Goal: Task Accomplishment & Management: Manage account settings

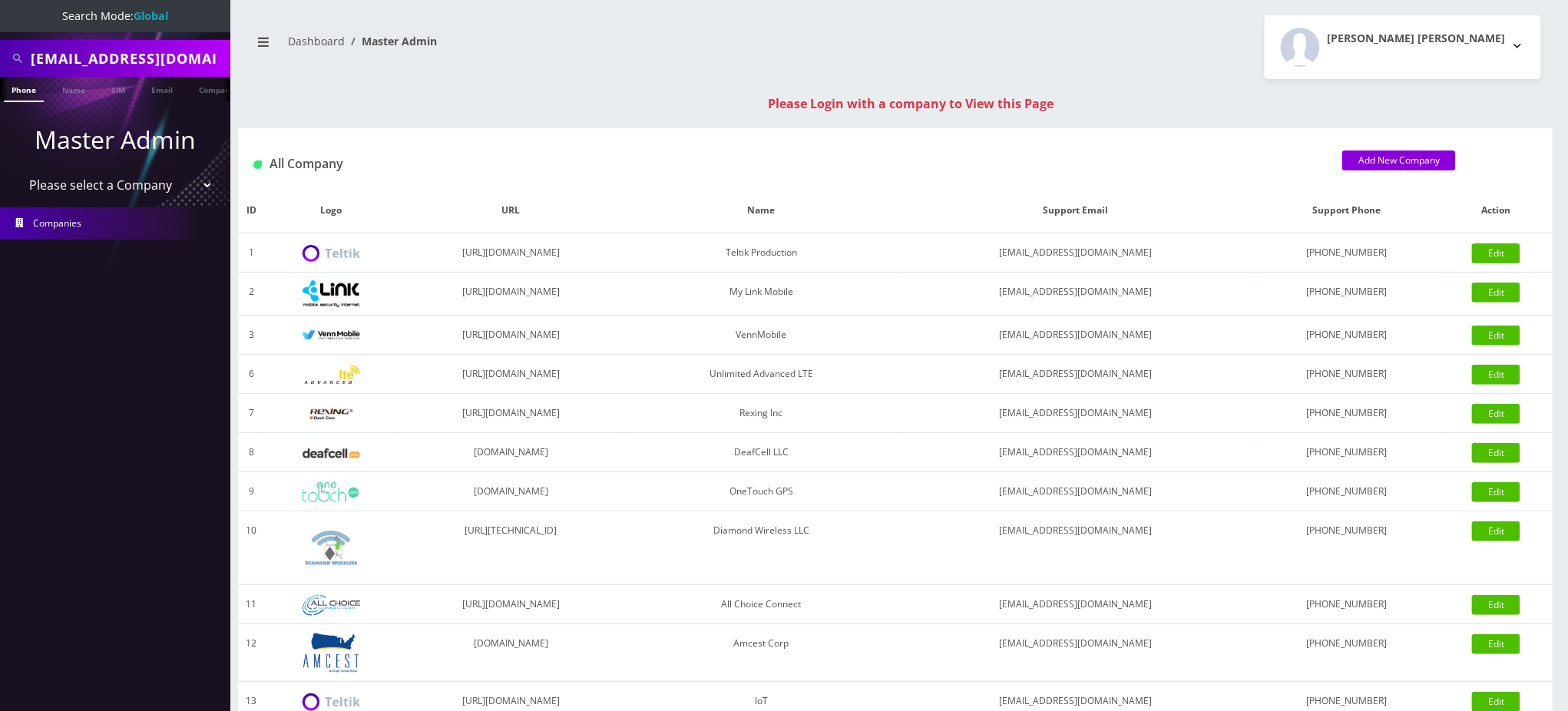
drag, startPoint x: 0, startPoint y: 0, endPoint x: 170, endPoint y: 56, distance: 179.0
click at [170, 56] on input "fancyhoustonhomes@gmail.com" at bounding box center [128, 58] width 196 height 29
type input "9294869100"
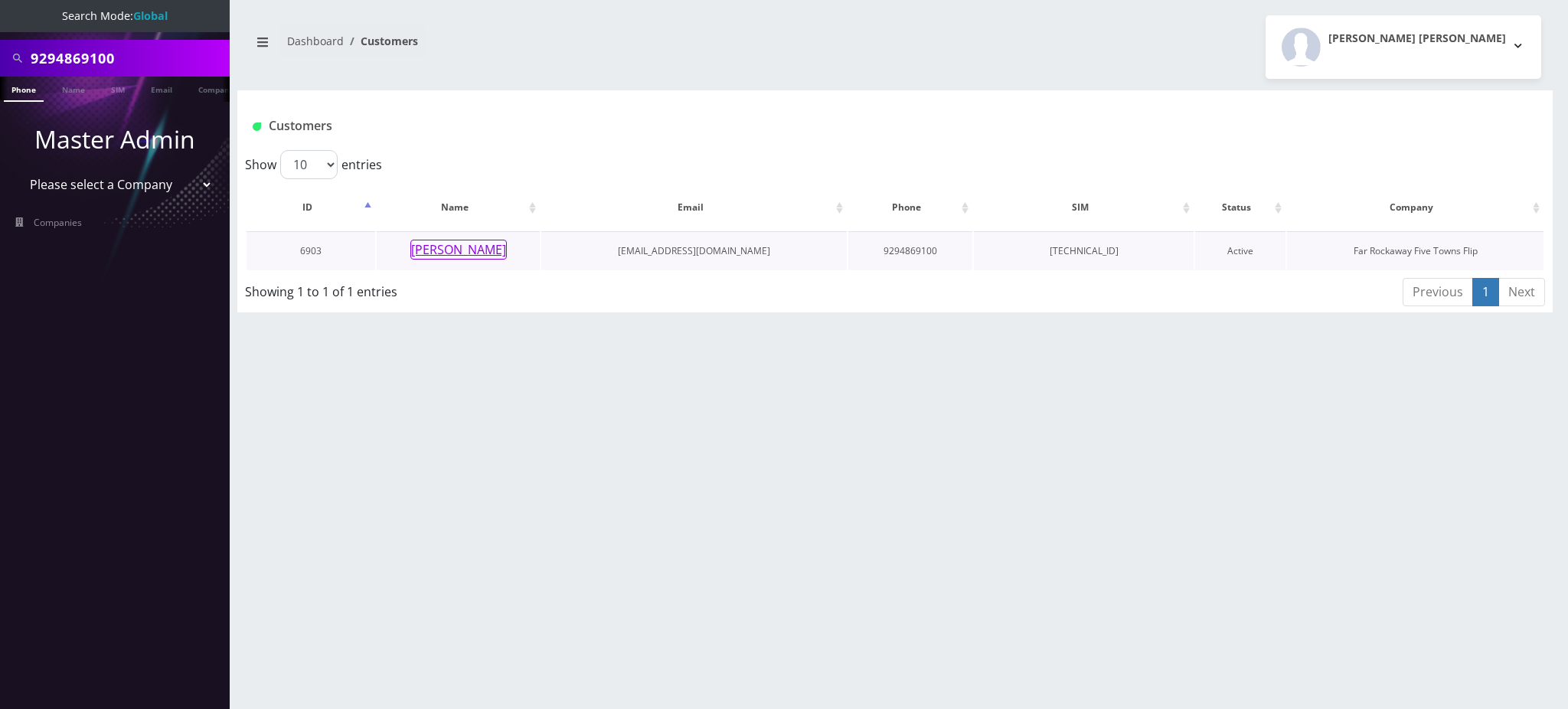
click at [472, 254] on button "[PERSON_NAME]" at bounding box center [458, 249] width 96 height 20
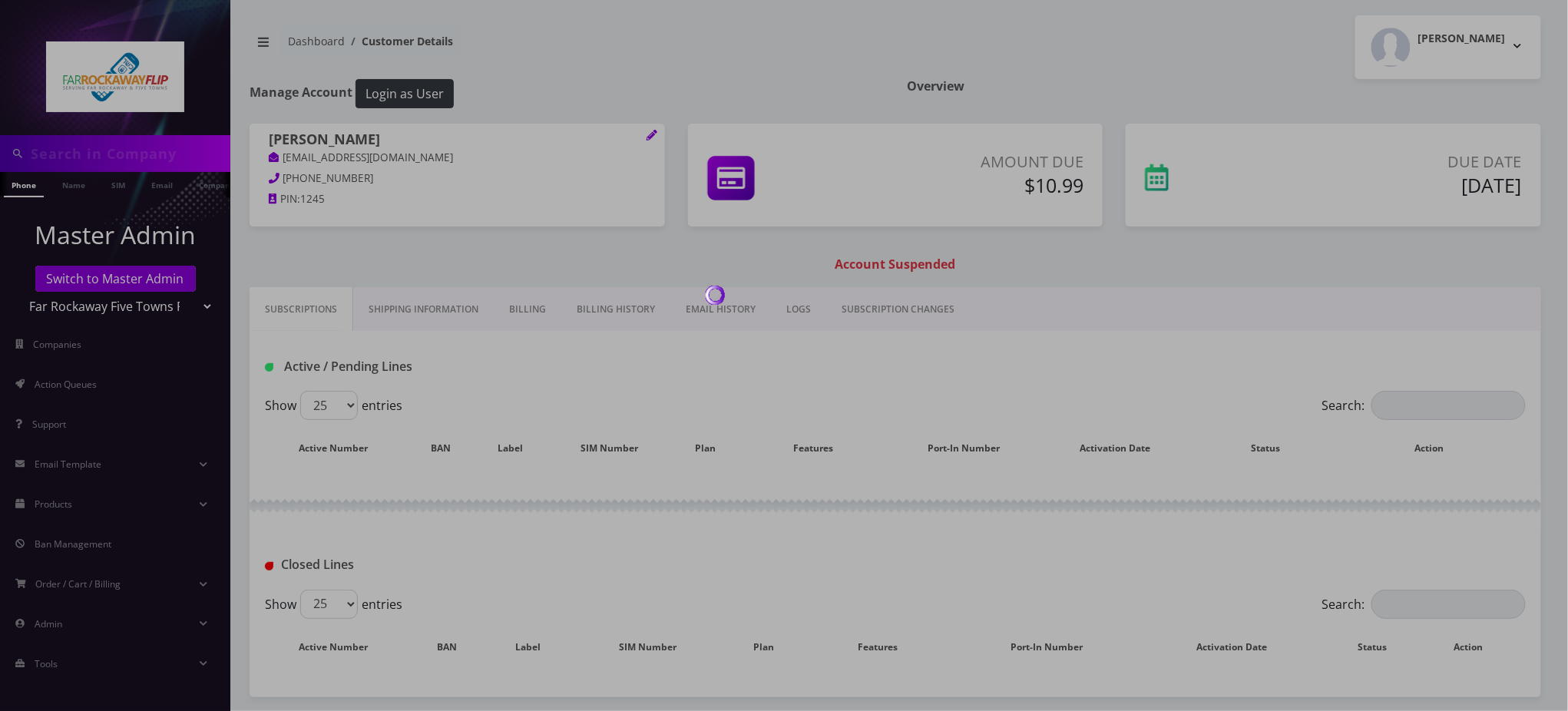
type input "9294869100"
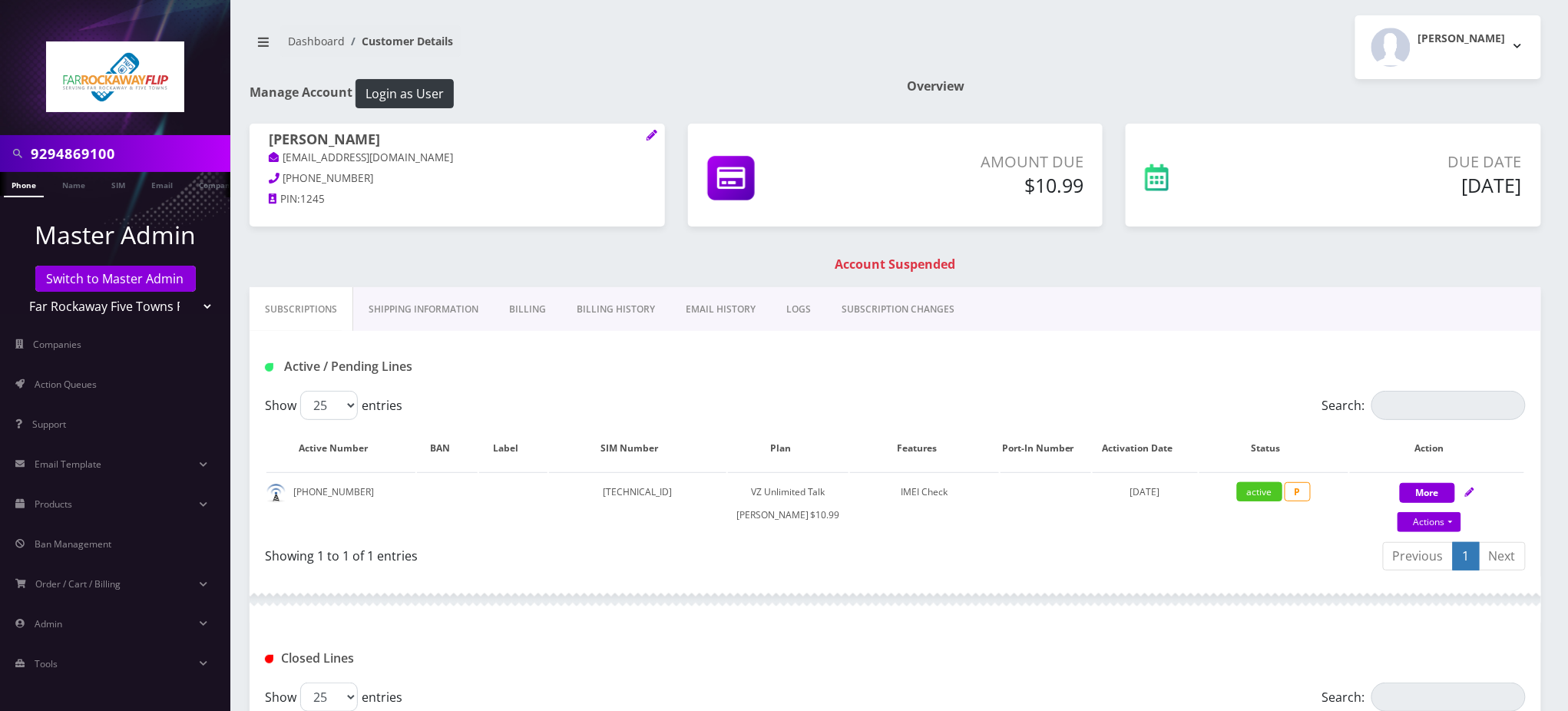
click at [535, 314] on link "Billing" at bounding box center [527, 309] width 68 height 44
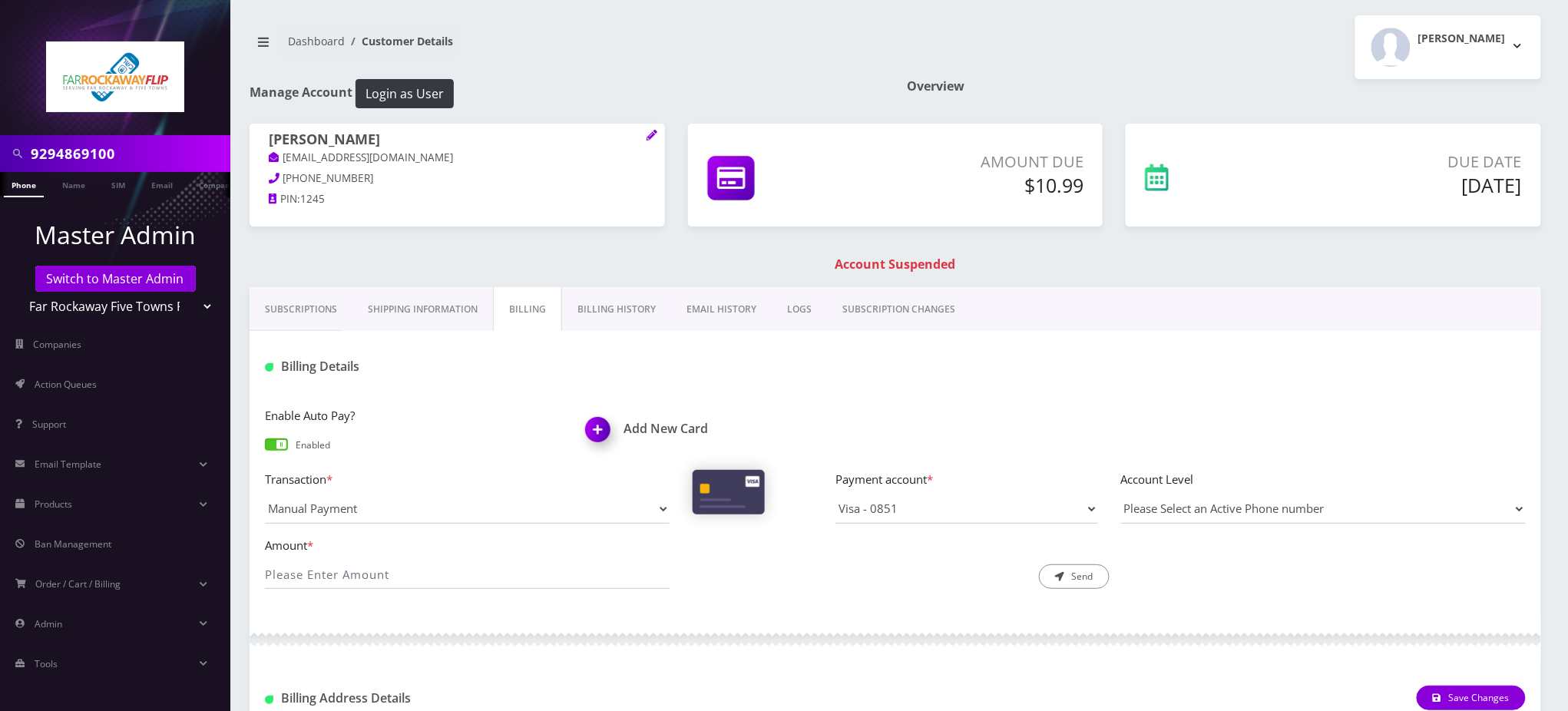
click at [599, 296] on link "Billing History" at bounding box center [616, 309] width 109 height 44
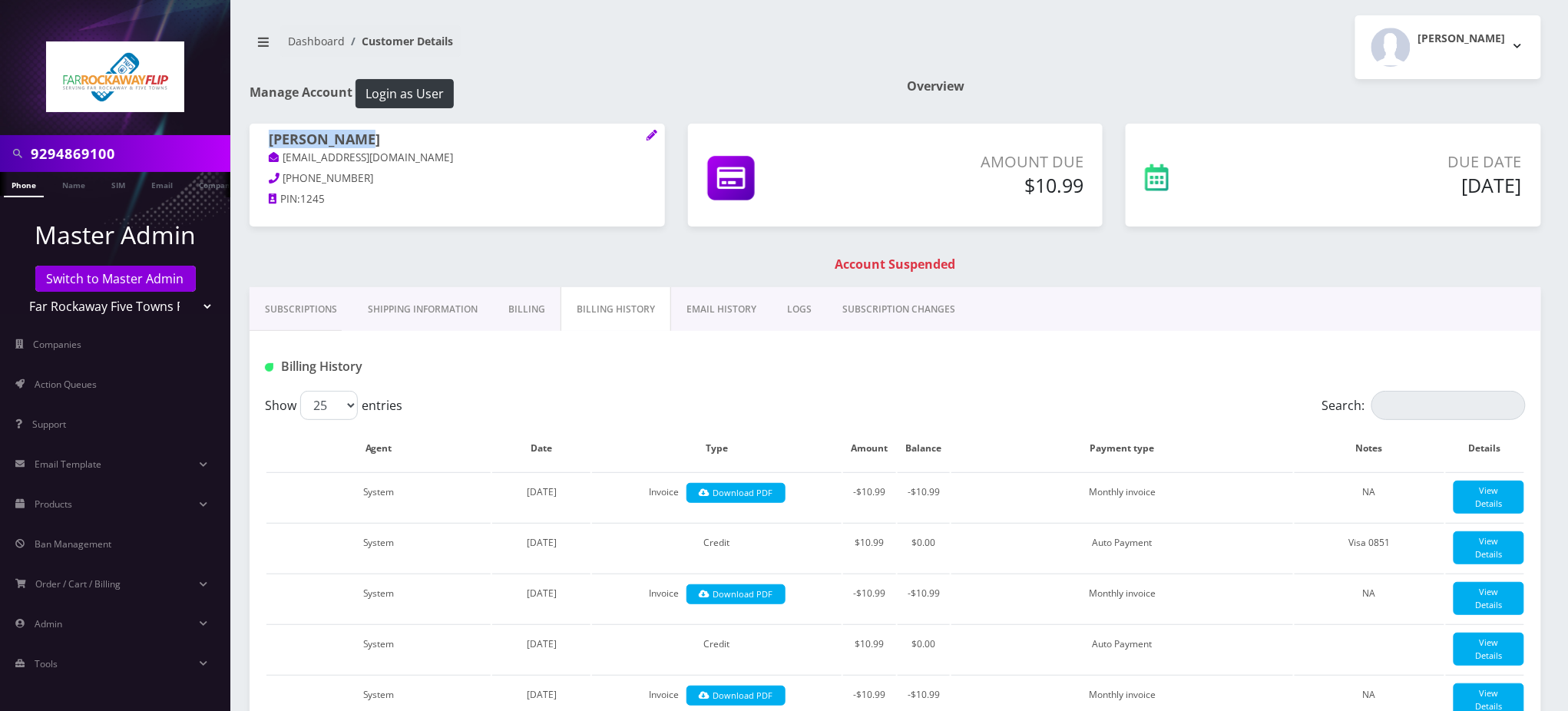
drag, startPoint x: 367, startPoint y: 137, endPoint x: 269, endPoint y: 134, distance: 98.0
click at [270, 134] on h1 "[PERSON_NAME]" at bounding box center [458, 141] width 377 height 19
copy h1 "[PERSON_NAME]"
click at [515, 306] on link "Billing" at bounding box center [527, 309] width 68 height 44
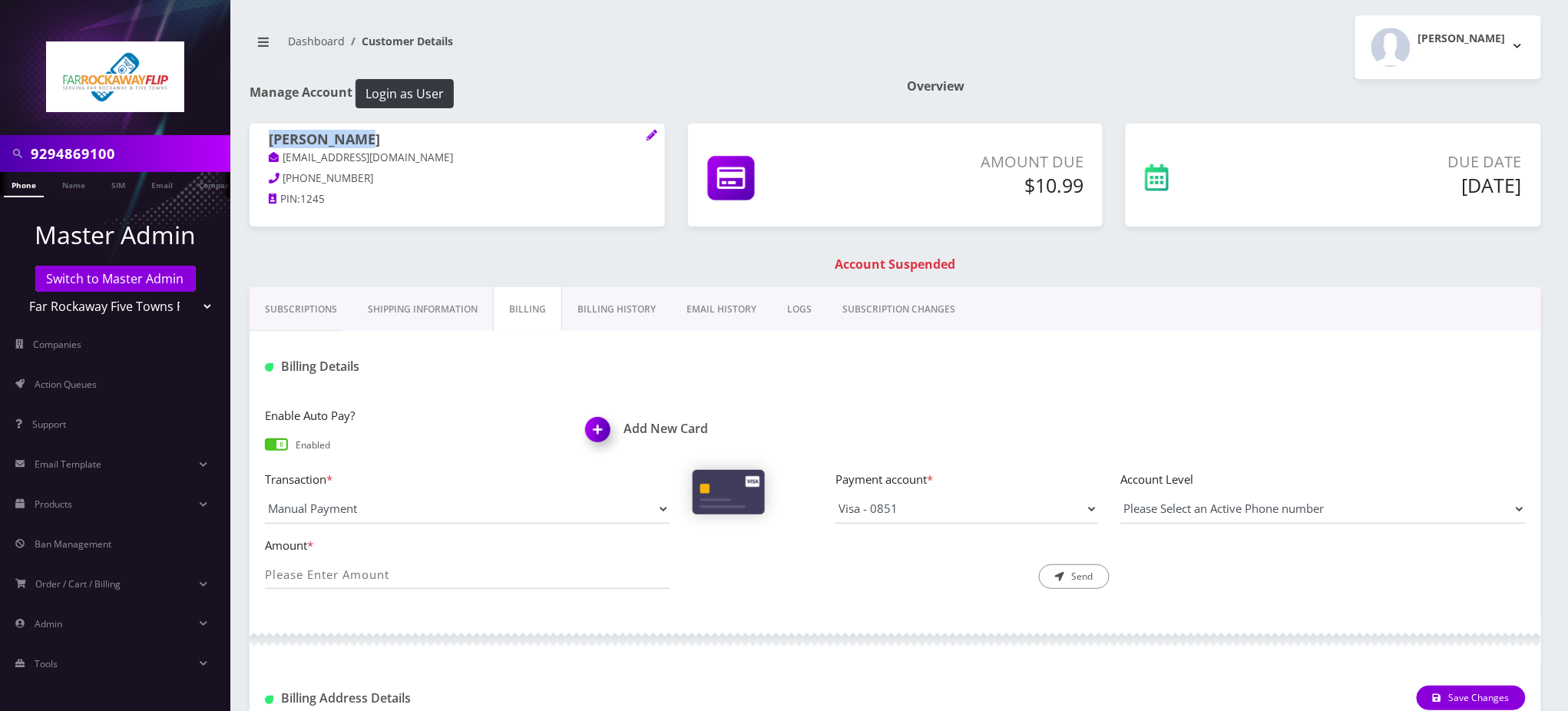
click at [614, 426] on img at bounding box center [600, 435] width 45 height 45
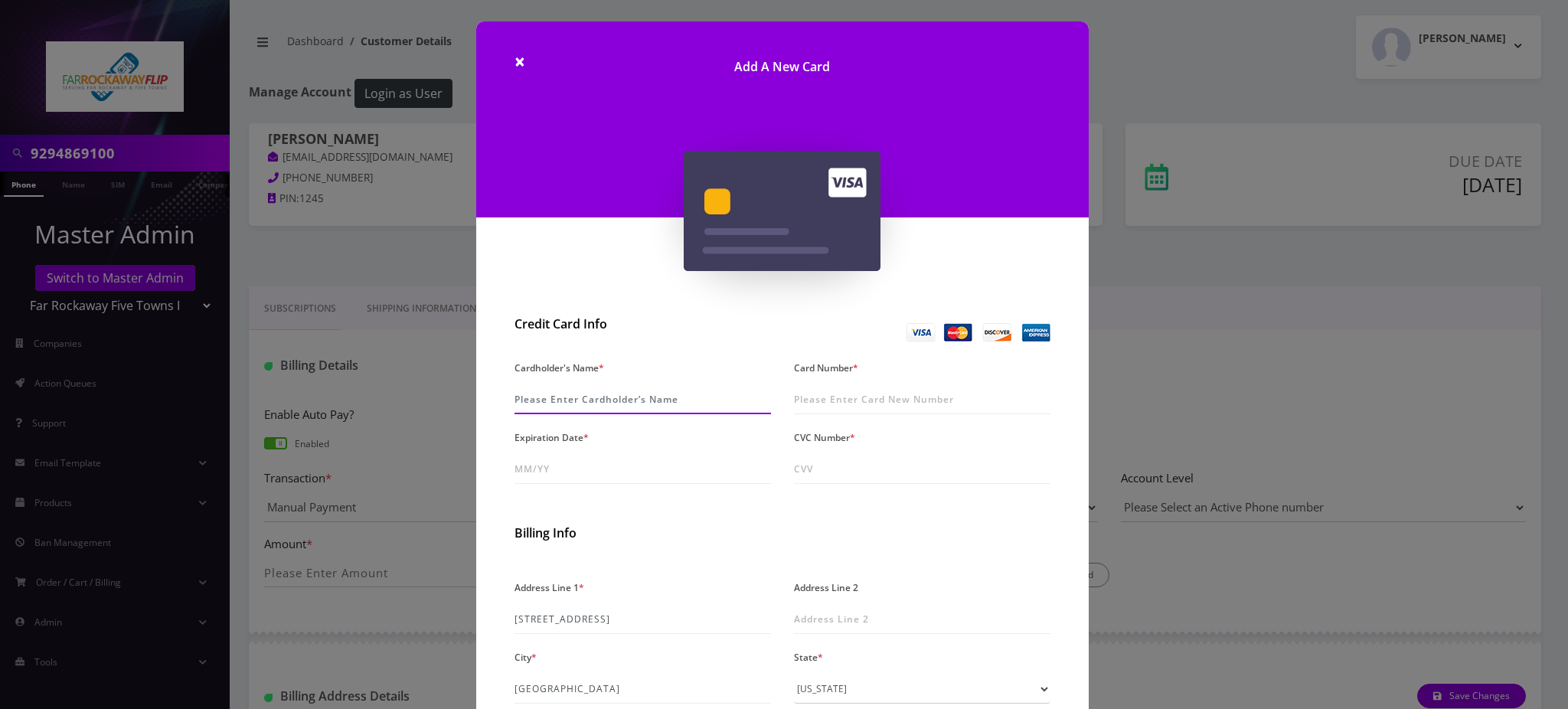
click at [584, 402] on input "Cardholder's Name *" at bounding box center [642, 399] width 256 height 29
click at [374, 252] on div "× Add A New Card Credit Card Info Cardholder's Name * Card Number * Expiration …" at bounding box center [784, 354] width 1568 height 709
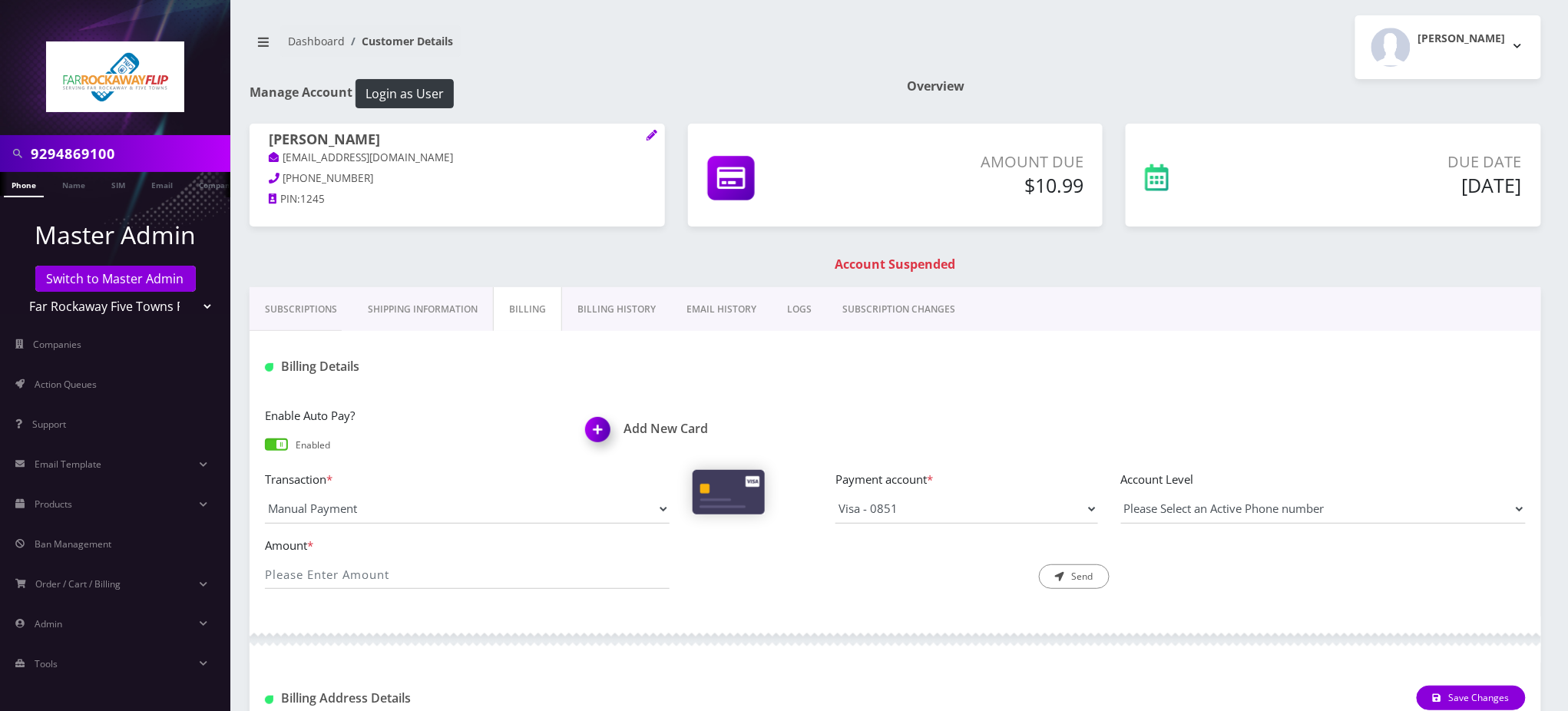
click at [686, 60] on nav "Dashboard Customer Details" at bounding box center [566, 47] width 634 height 44
click at [756, 45] on nav "Dashboard Customer Details" at bounding box center [566, 47] width 634 height 44
click at [660, 430] on h1 "Add New Card" at bounding box center [735, 429] width 298 height 15
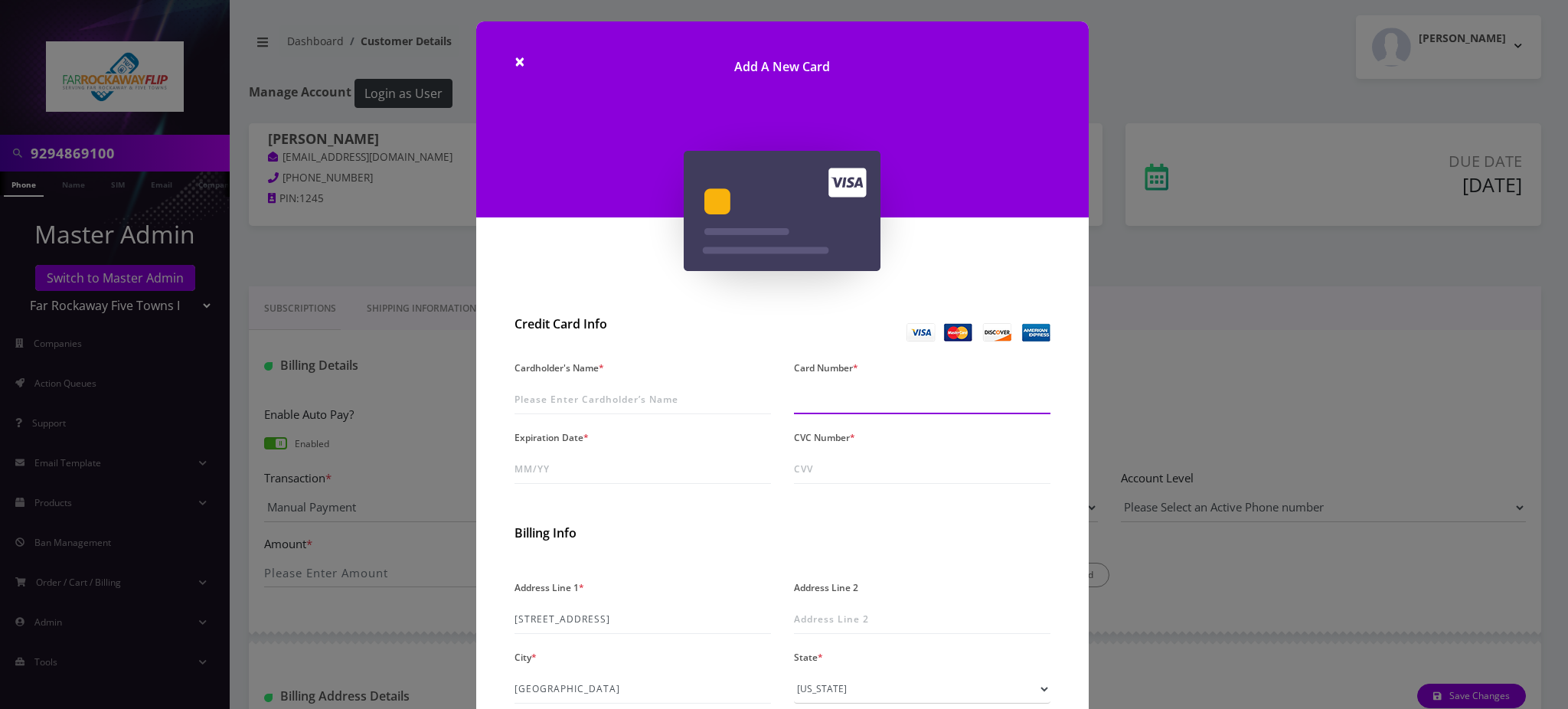
click at [817, 398] on input "Card Number *" at bounding box center [922, 399] width 256 height 29
type input "4266 8418 7644 0494"
click at [525, 459] on input "Expiration Date *" at bounding box center [642, 469] width 256 height 29
type input "05/30"
type input "892"
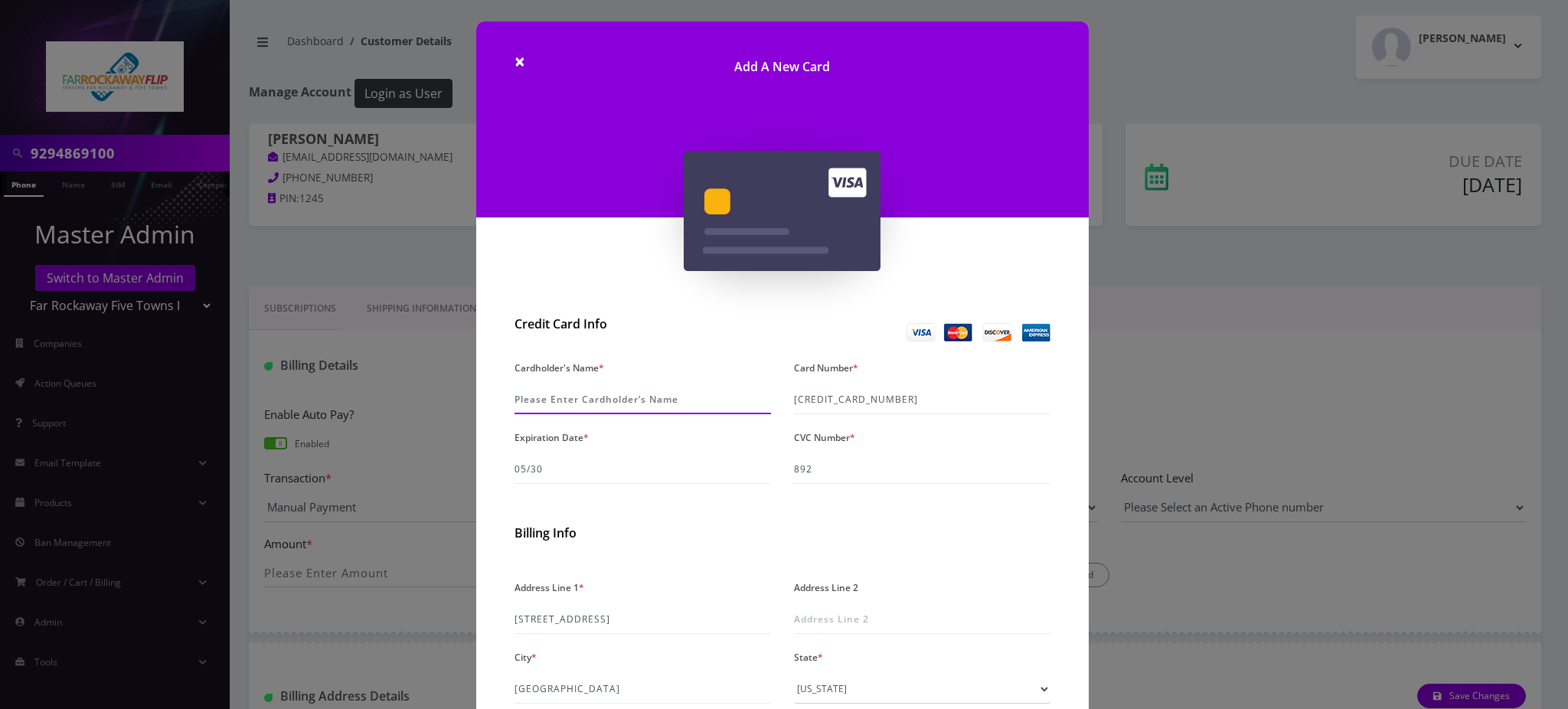
click at [581, 397] on input "Cardholder's Name *" at bounding box center [642, 399] width 256 height 29
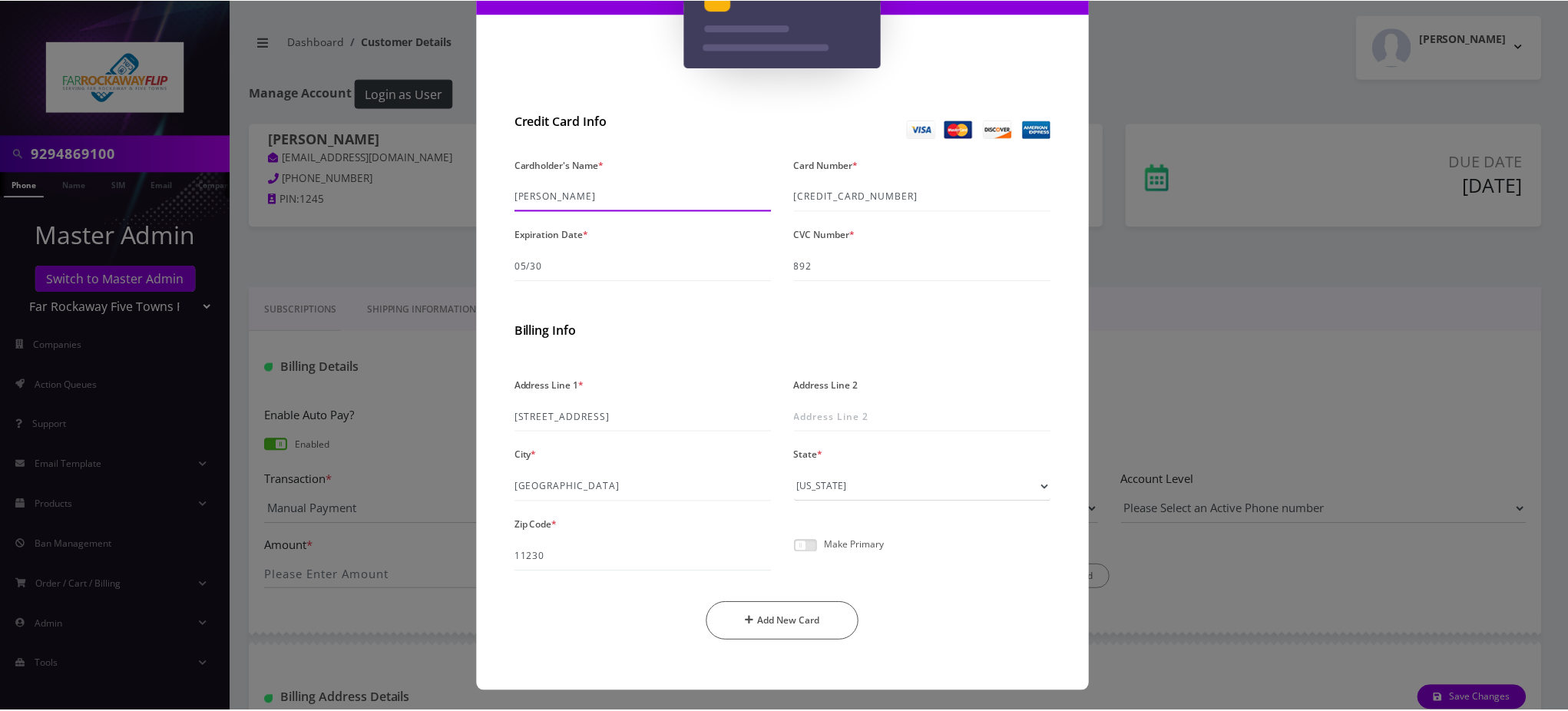
scroll to position [205, 0]
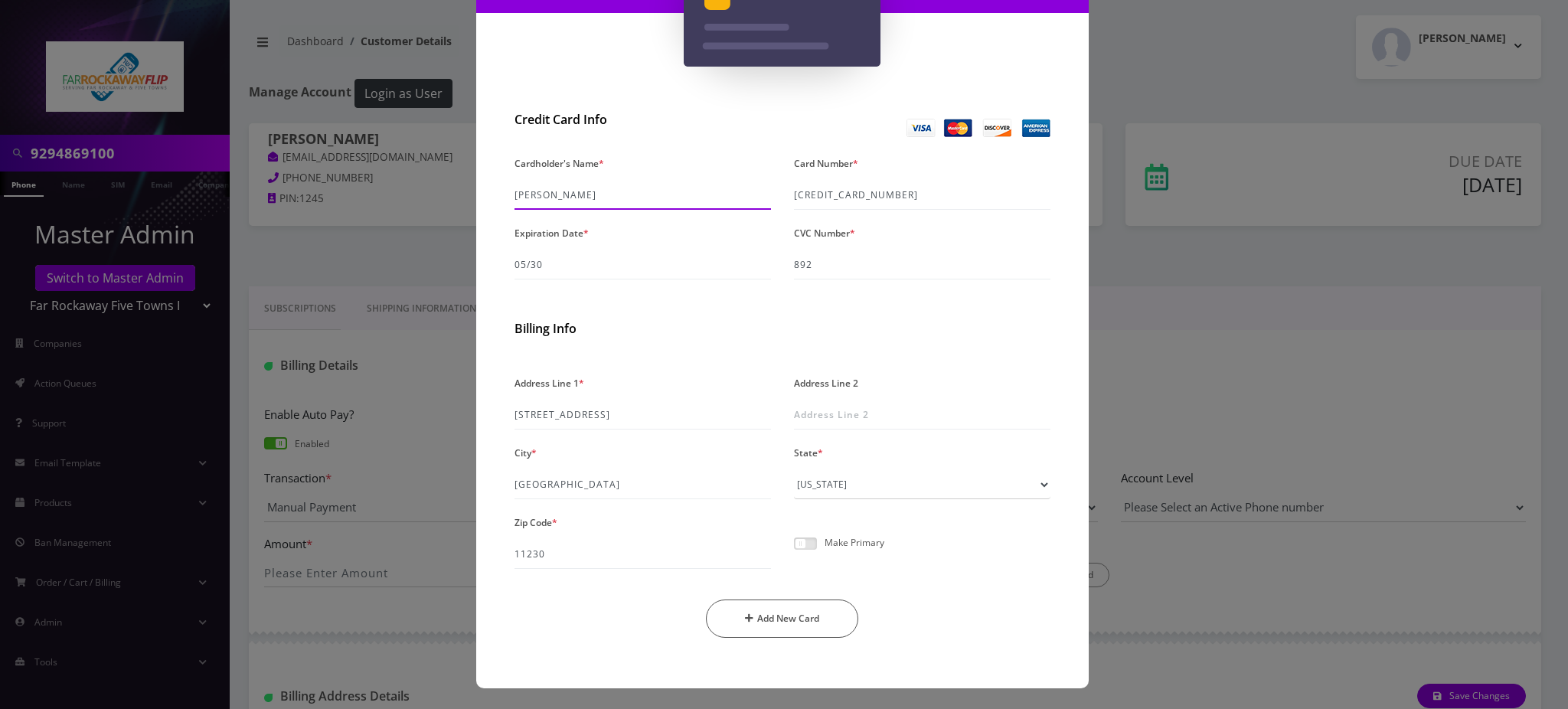
type input "Joy L Kaplan"
click at [800, 544] on span at bounding box center [805, 543] width 23 height 12
click at [794, 552] on input "checkbox" at bounding box center [794, 552] width 0 height 0
click at [790, 615] on button "Add New Card" at bounding box center [782, 618] width 152 height 38
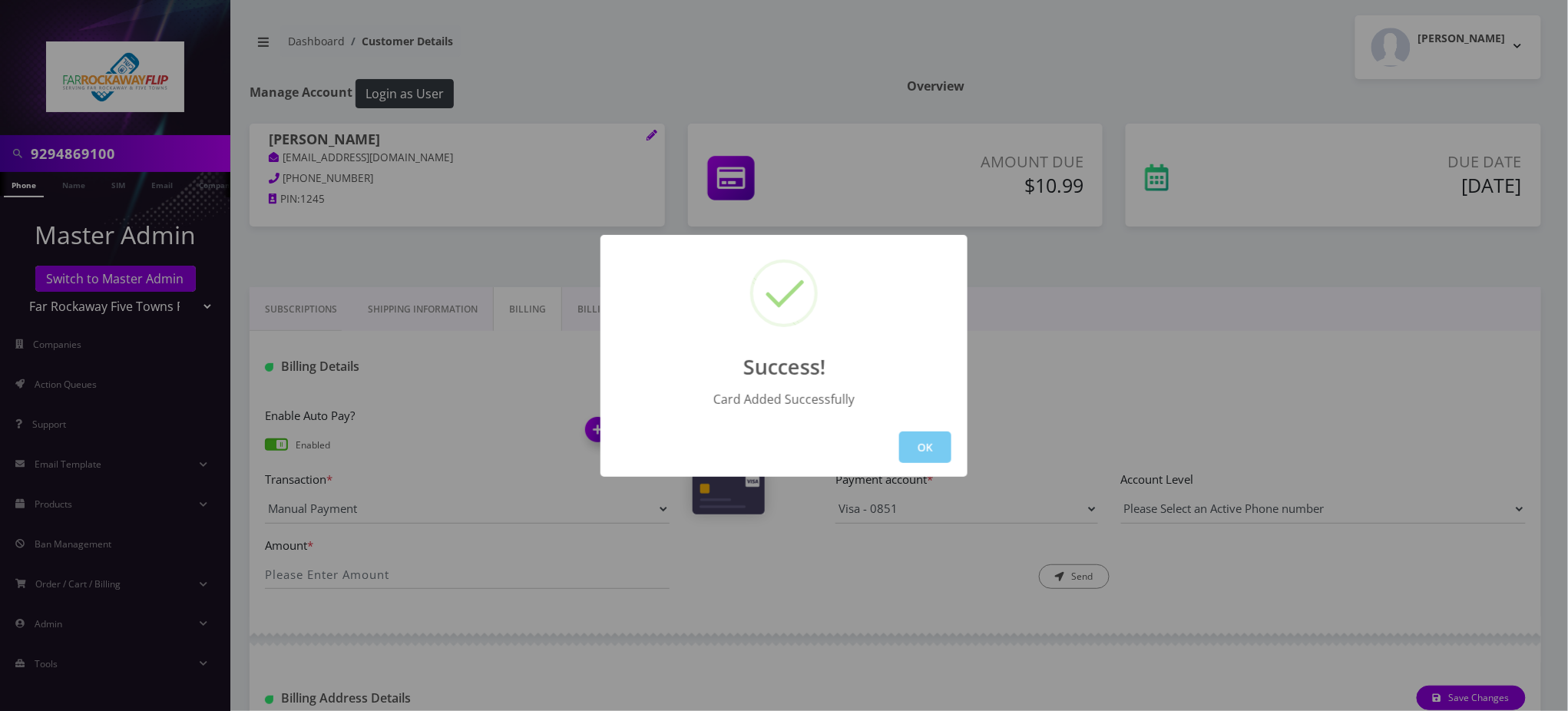
click at [930, 449] on button "OK" at bounding box center [926, 447] width 53 height 32
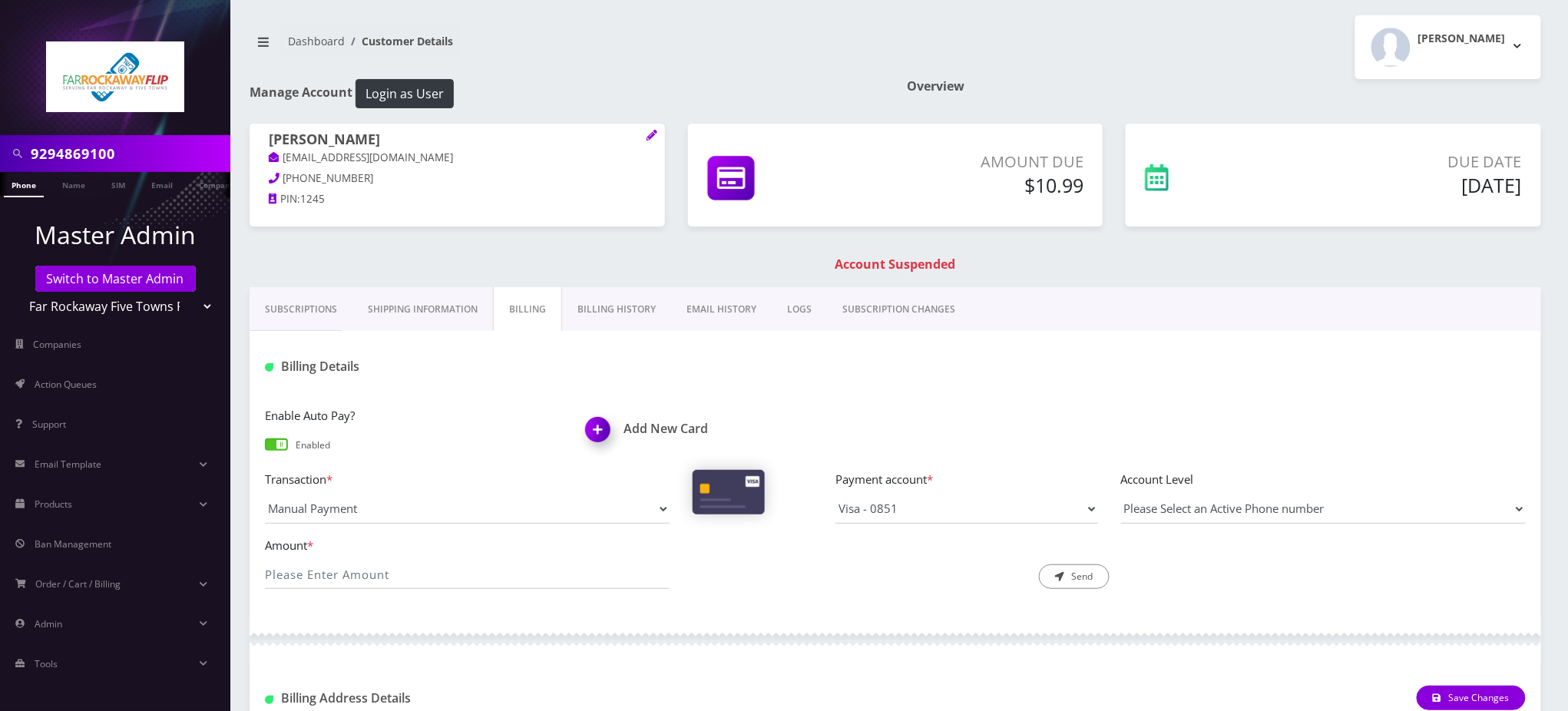
click at [18, 183] on link "Phone" at bounding box center [23, 184] width 40 height 25
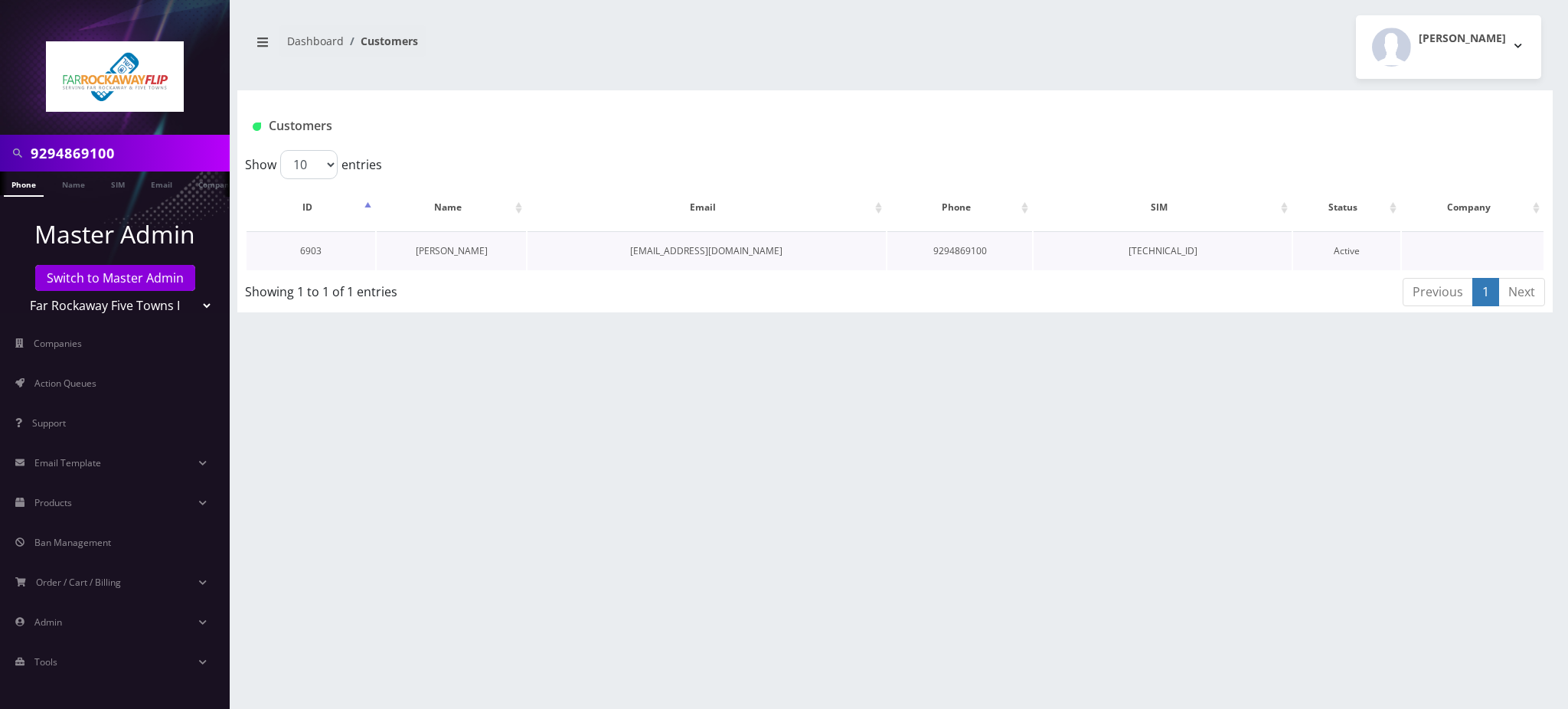
click at [437, 255] on link "[PERSON_NAME]" at bounding box center [452, 251] width 72 height 13
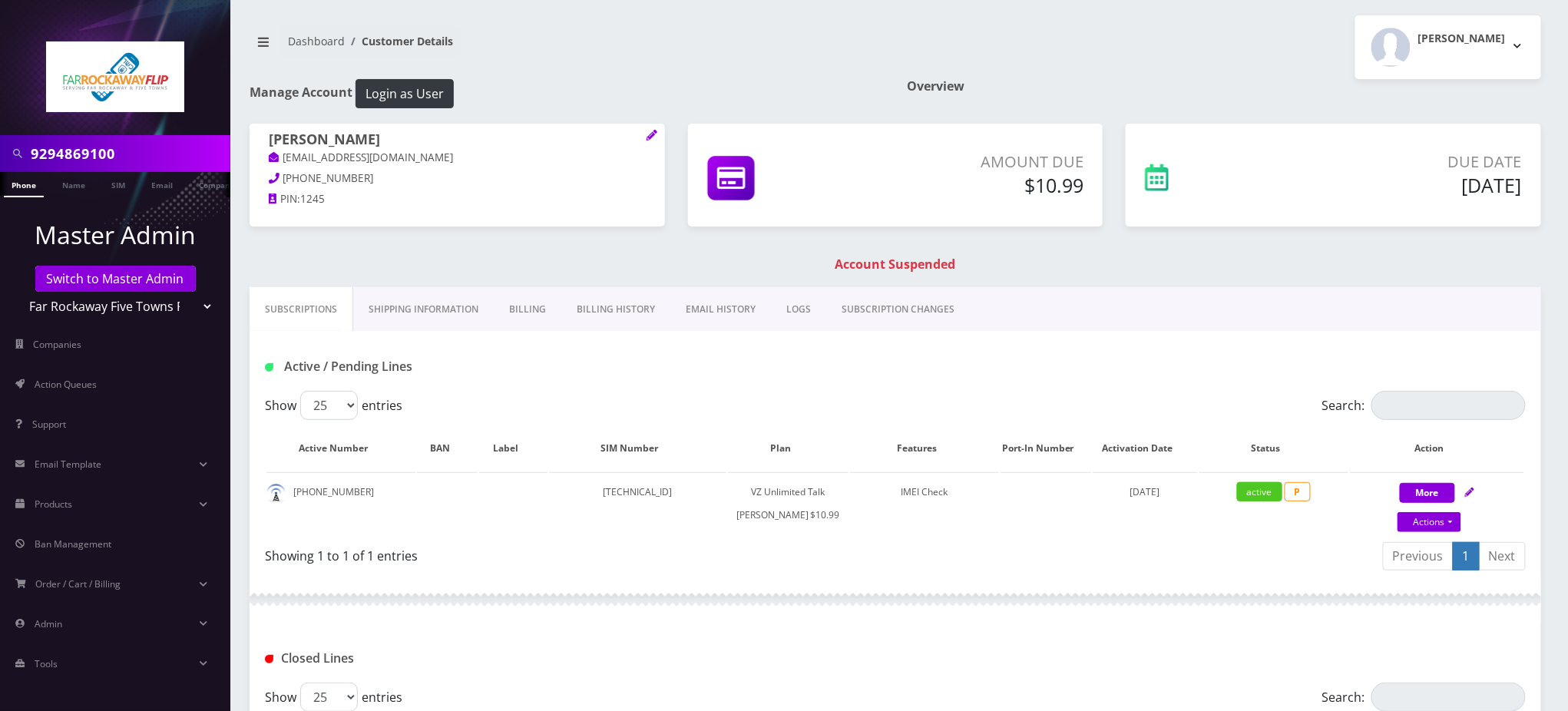
click at [535, 308] on link "Billing" at bounding box center [527, 309] width 68 height 44
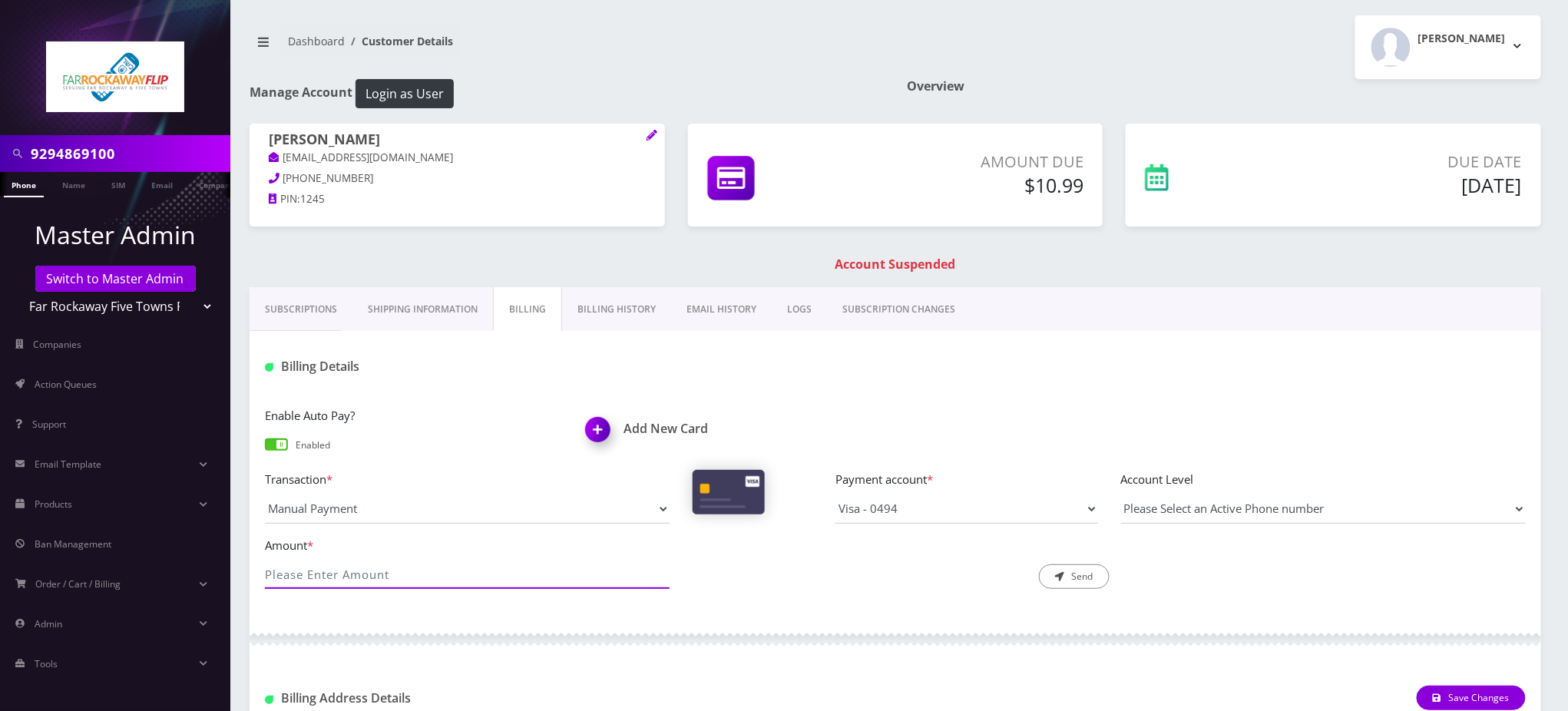
click at [449, 566] on input "Amount *" at bounding box center [466, 574] width 404 height 29
type input "10.99"
click at [1072, 576] on button "Send" at bounding box center [1074, 577] width 70 height 24
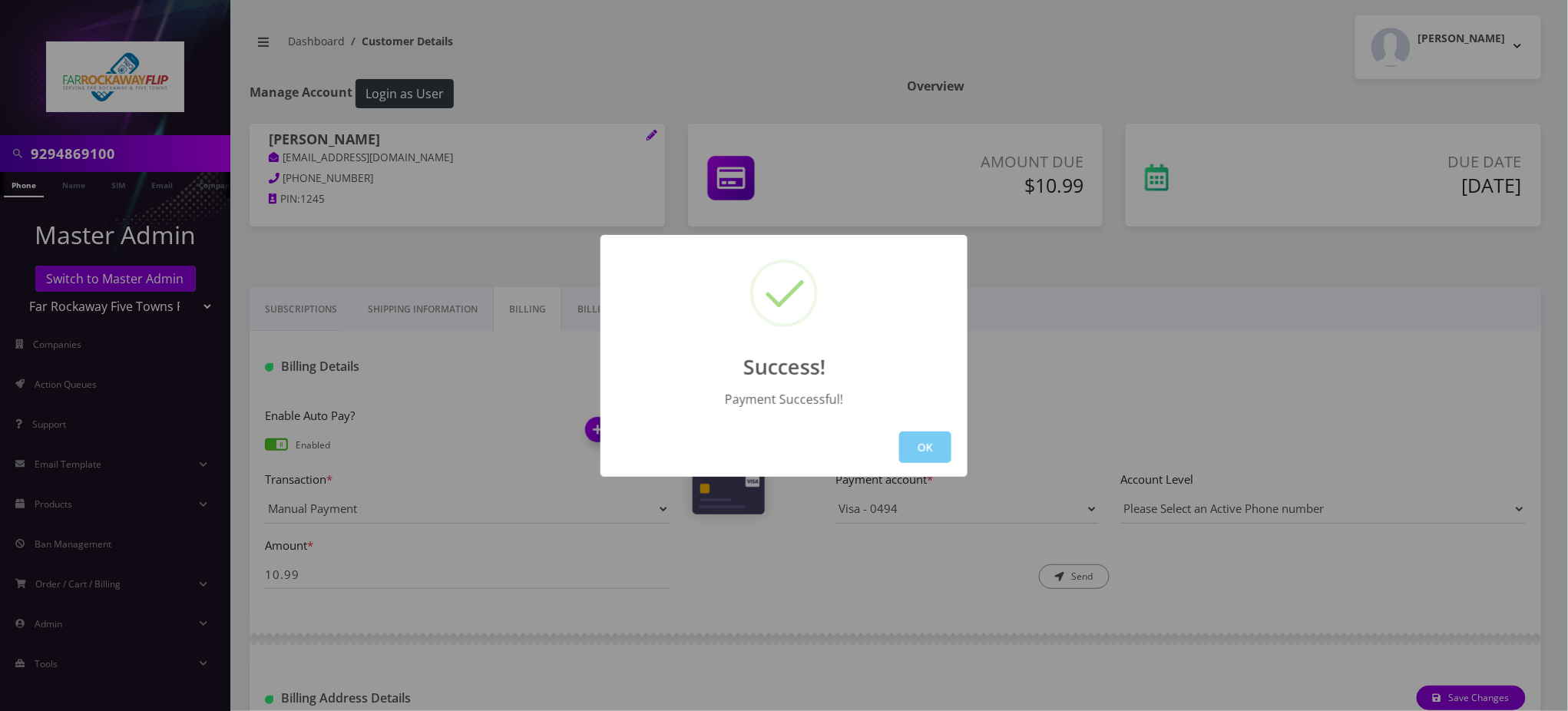
click at [926, 443] on button "OK" at bounding box center [926, 447] width 53 height 32
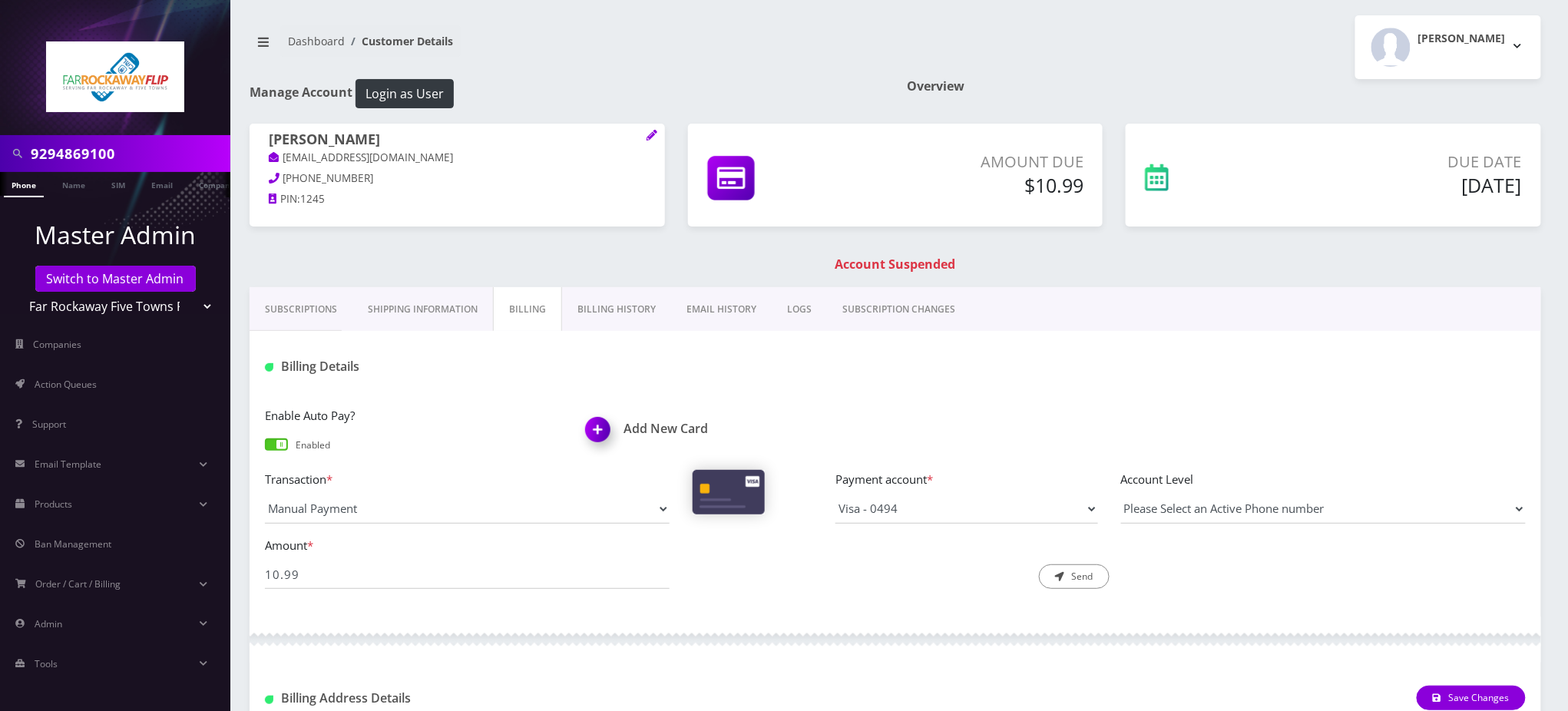
click at [20, 184] on link "Phone" at bounding box center [23, 184] width 40 height 25
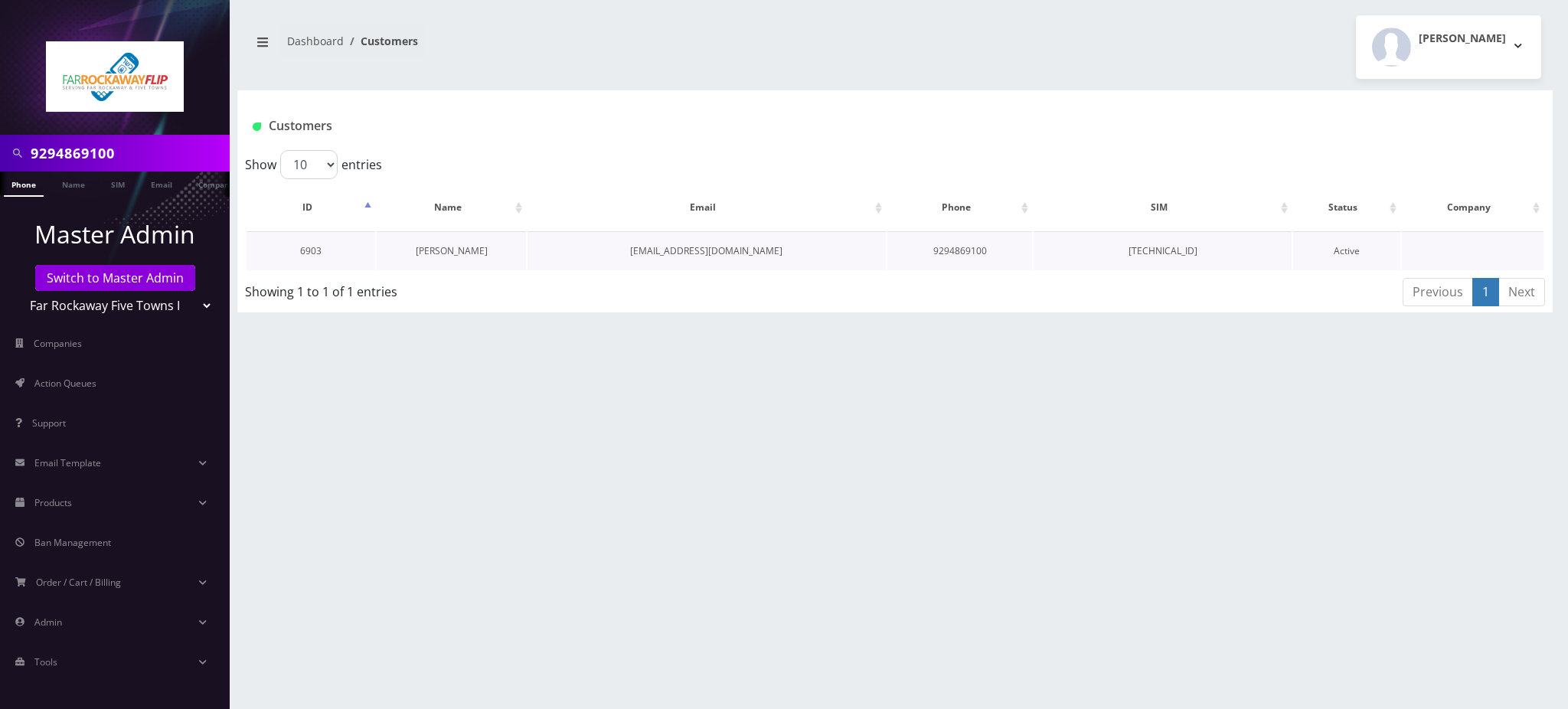
click at [467, 246] on link "[PERSON_NAME]" at bounding box center [452, 251] width 72 height 13
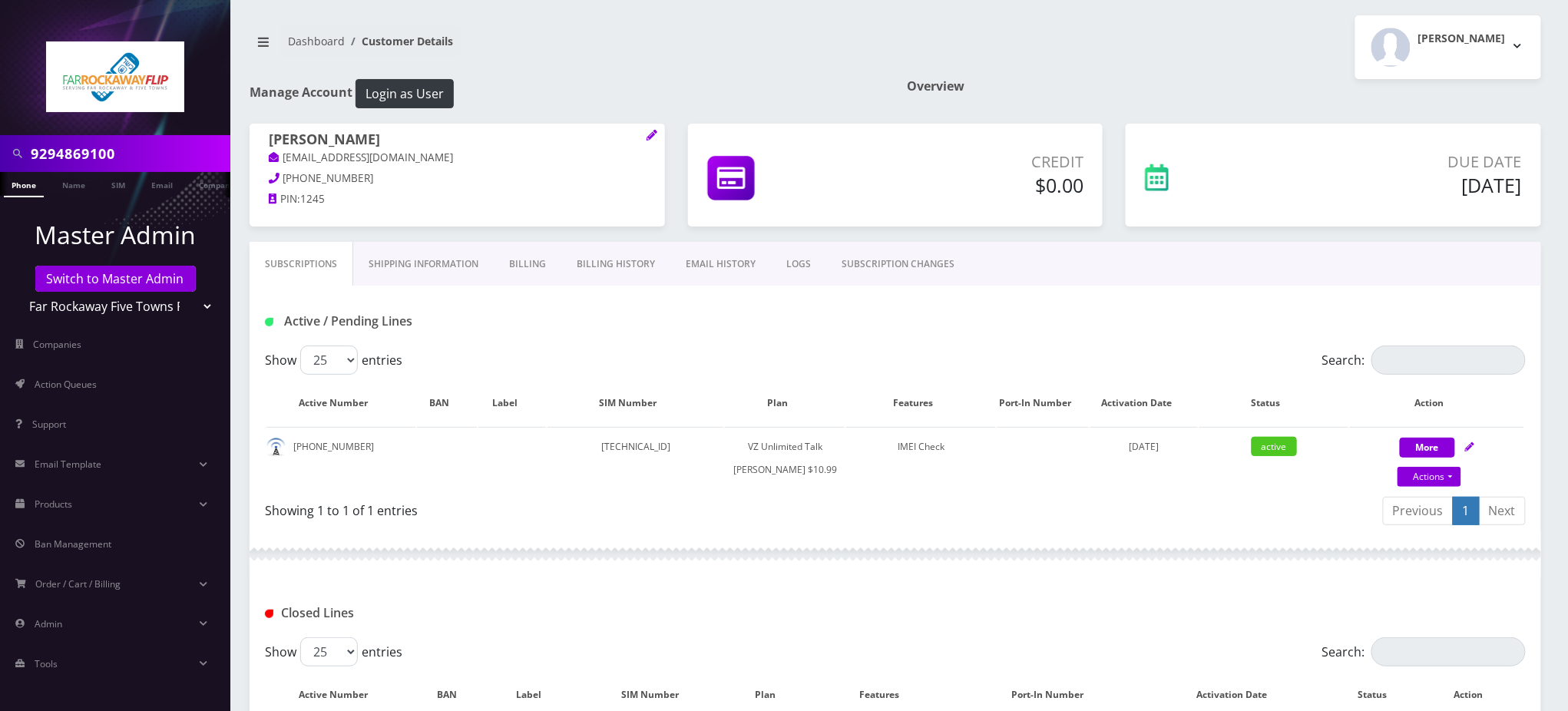
click at [76, 146] on input "9294869100" at bounding box center [128, 153] width 196 height 29
click at [80, 147] on input "9294869100" at bounding box center [128, 153] width 196 height 29
click at [81, 147] on input "9294869100" at bounding box center [128, 153] width 196 height 29
click at [83, 147] on input "9294869100" at bounding box center [128, 153] width 196 height 29
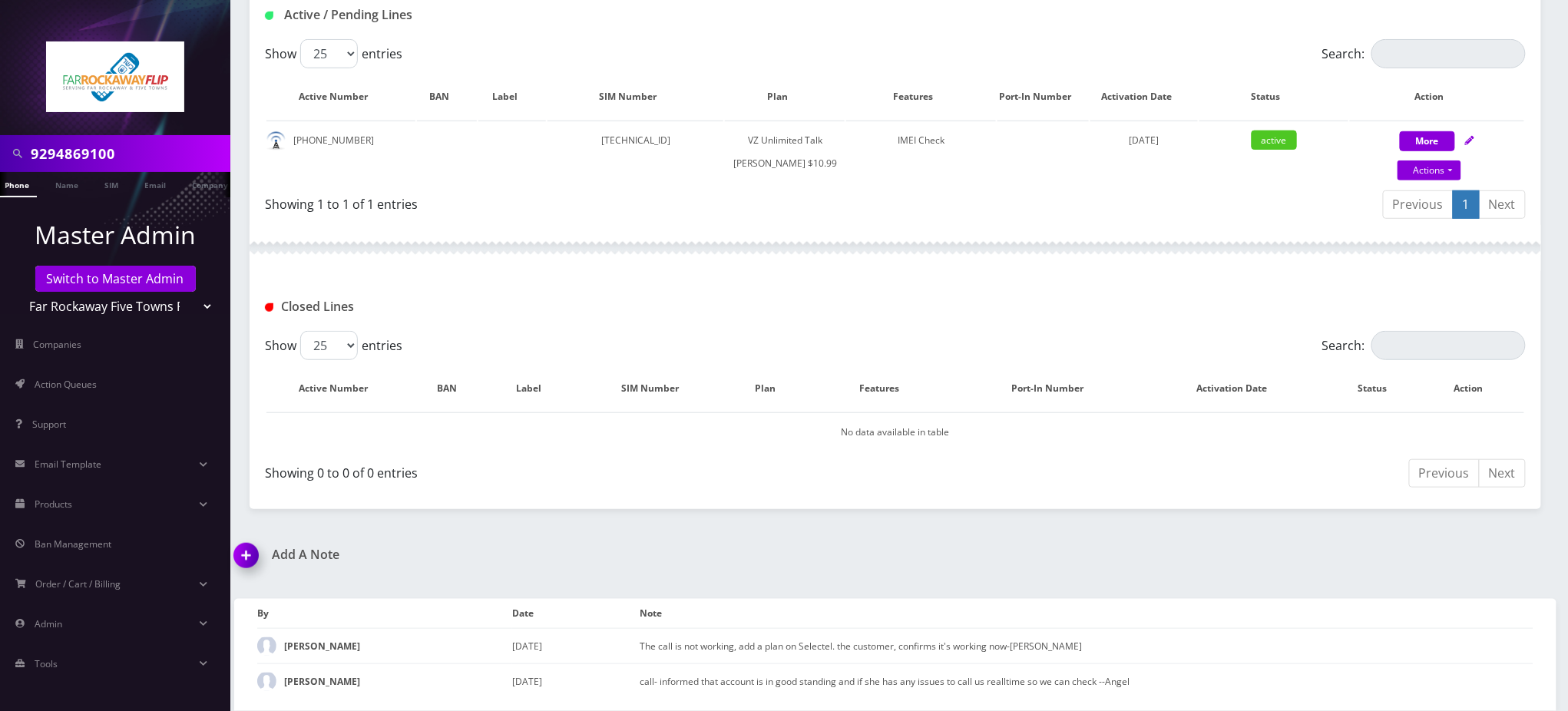
click at [242, 560] on img at bounding box center [249, 561] width 45 height 45
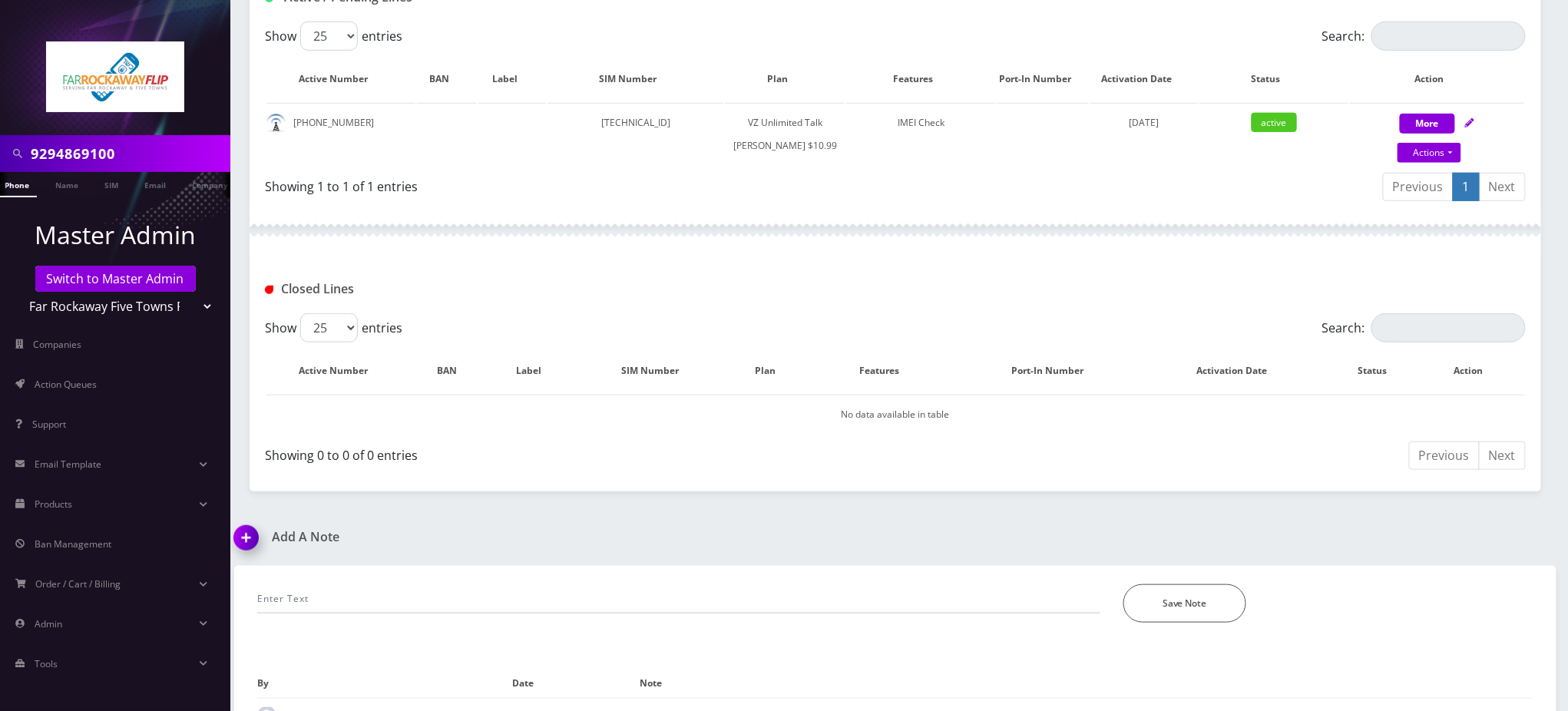
scroll to position [412, 0]
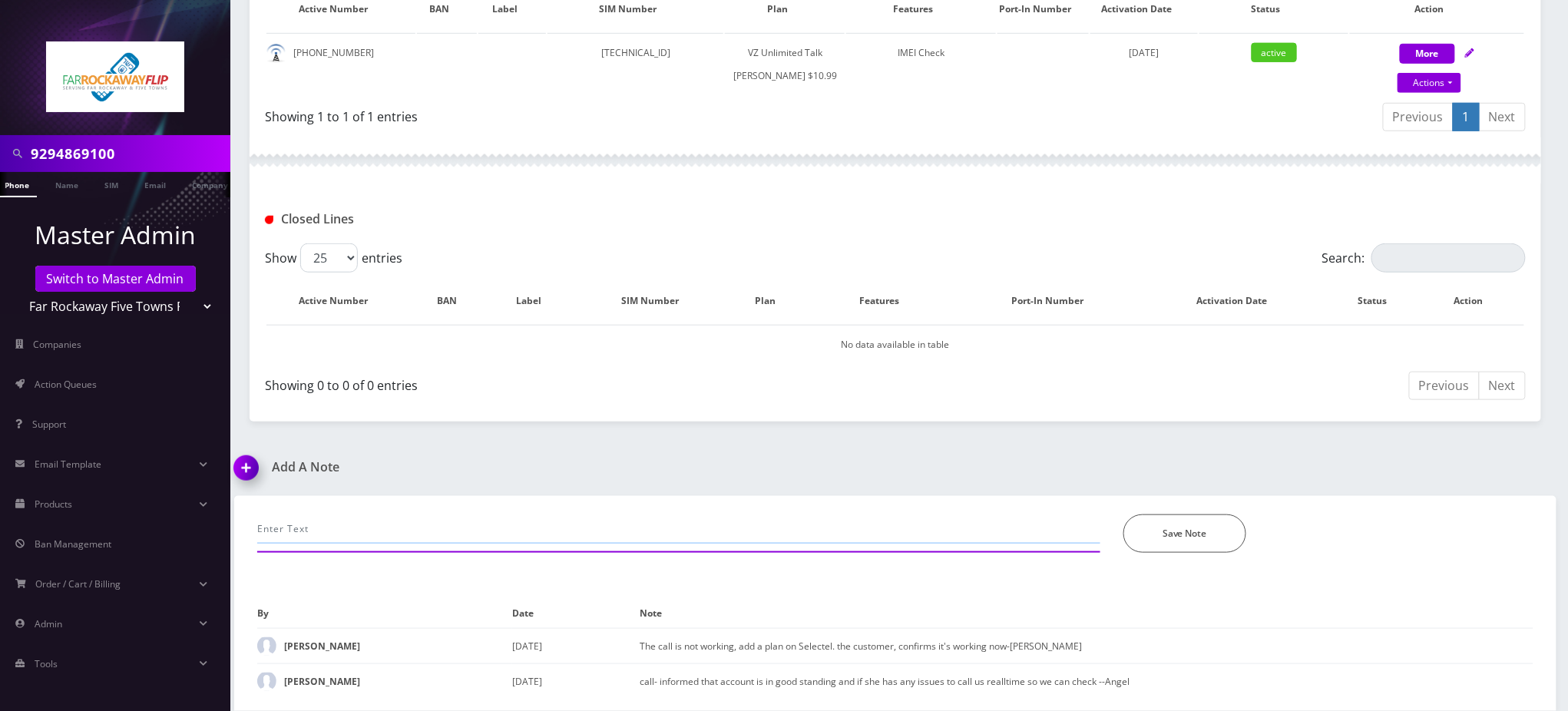
click at [432, 527] on input "text" at bounding box center [678, 529] width 843 height 29
paste input "Purchase Service Plan successfull, TT 4G Monthly Unlimited Voice Plan PIN 47833…"
type input "Purchase Service Plan successfull, TT 4G Monthly Unlimited Voice Plan PIN 47833…"
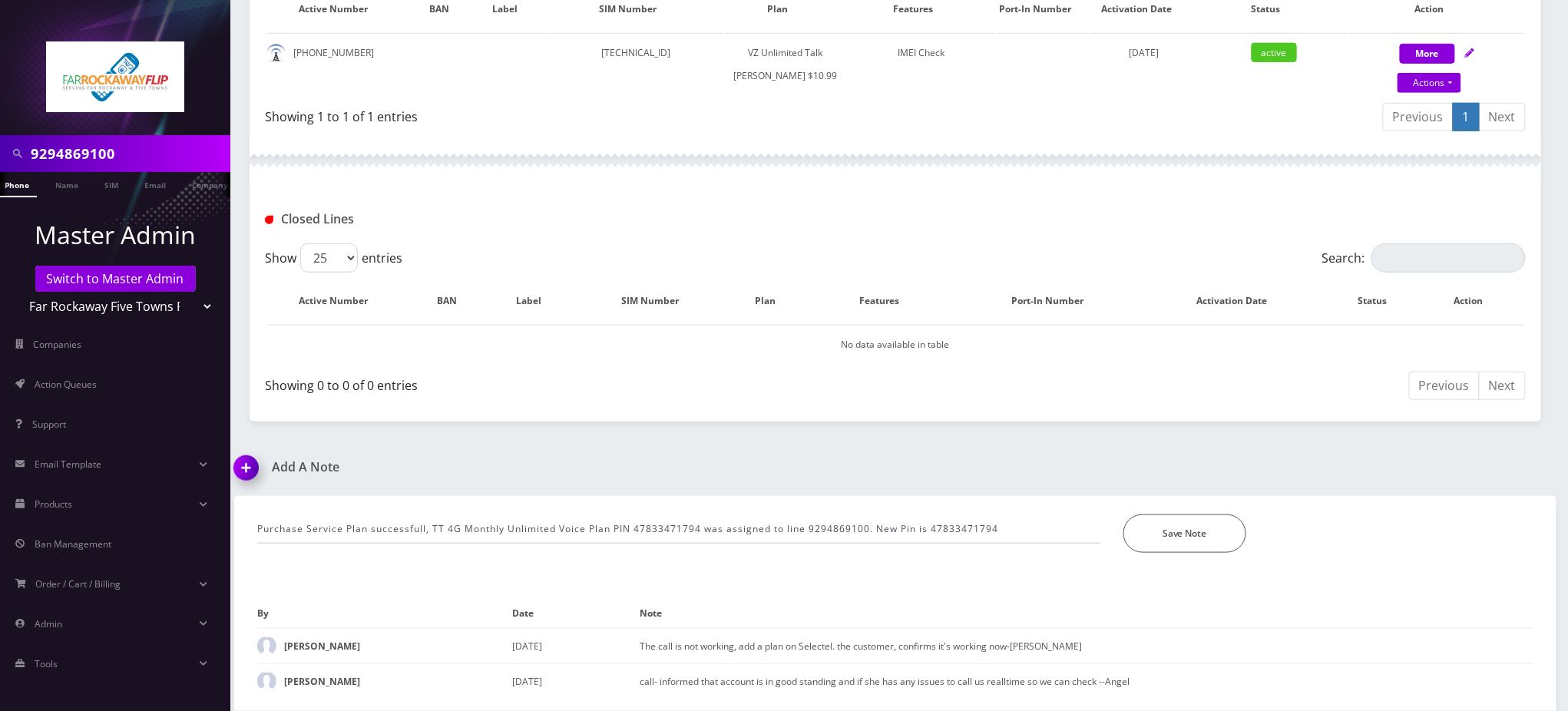
click at [1198, 507] on div "Purchase Service Plan successfull, TT 4G Monthly Unlimited Voice Plan PIN 47833…" at bounding box center [895, 524] width 1299 height 57
click at [1202, 530] on button "Save Note" at bounding box center [1184, 534] width 123 height 38
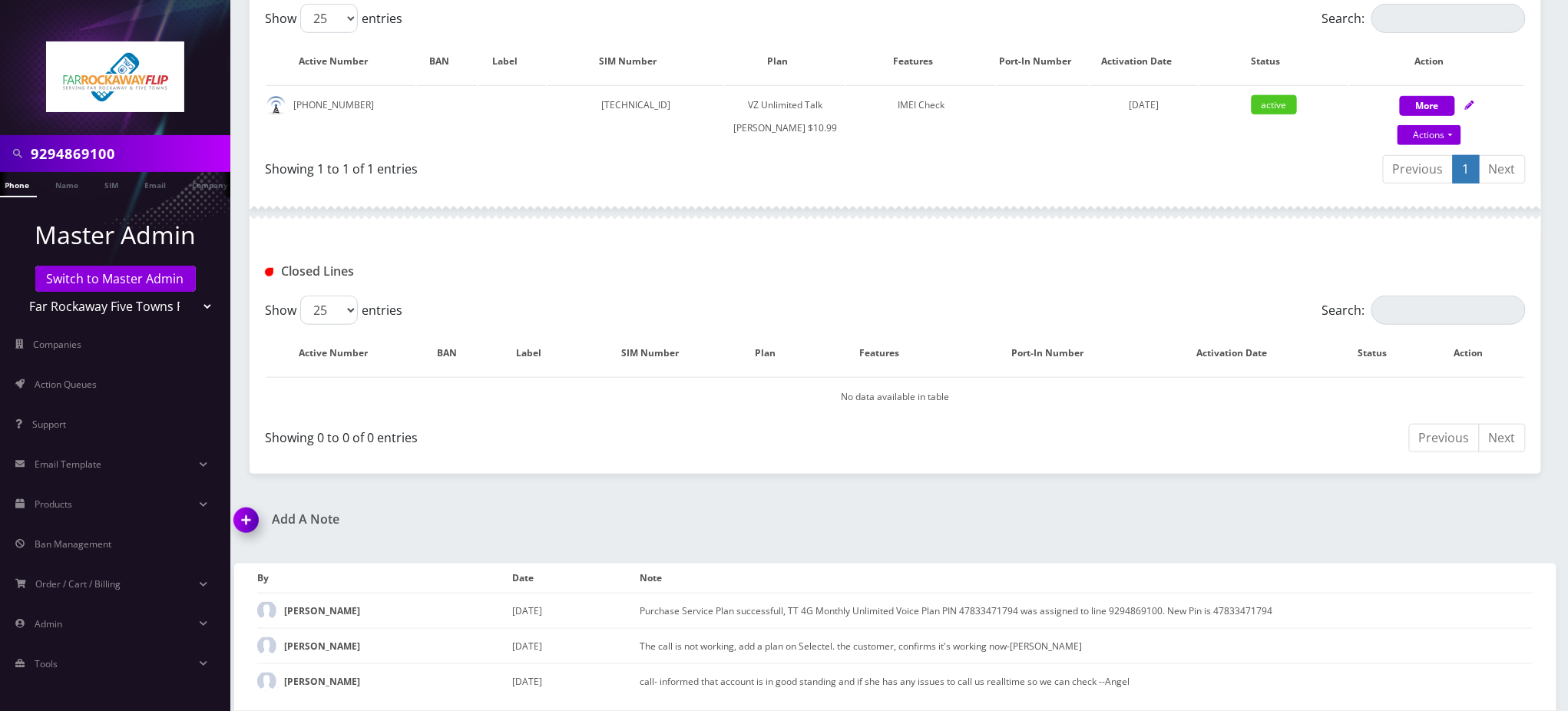
scroll to position [359, 0]
click at [693, 227] on div at bounding box center [895, 212] width 1291 height 46
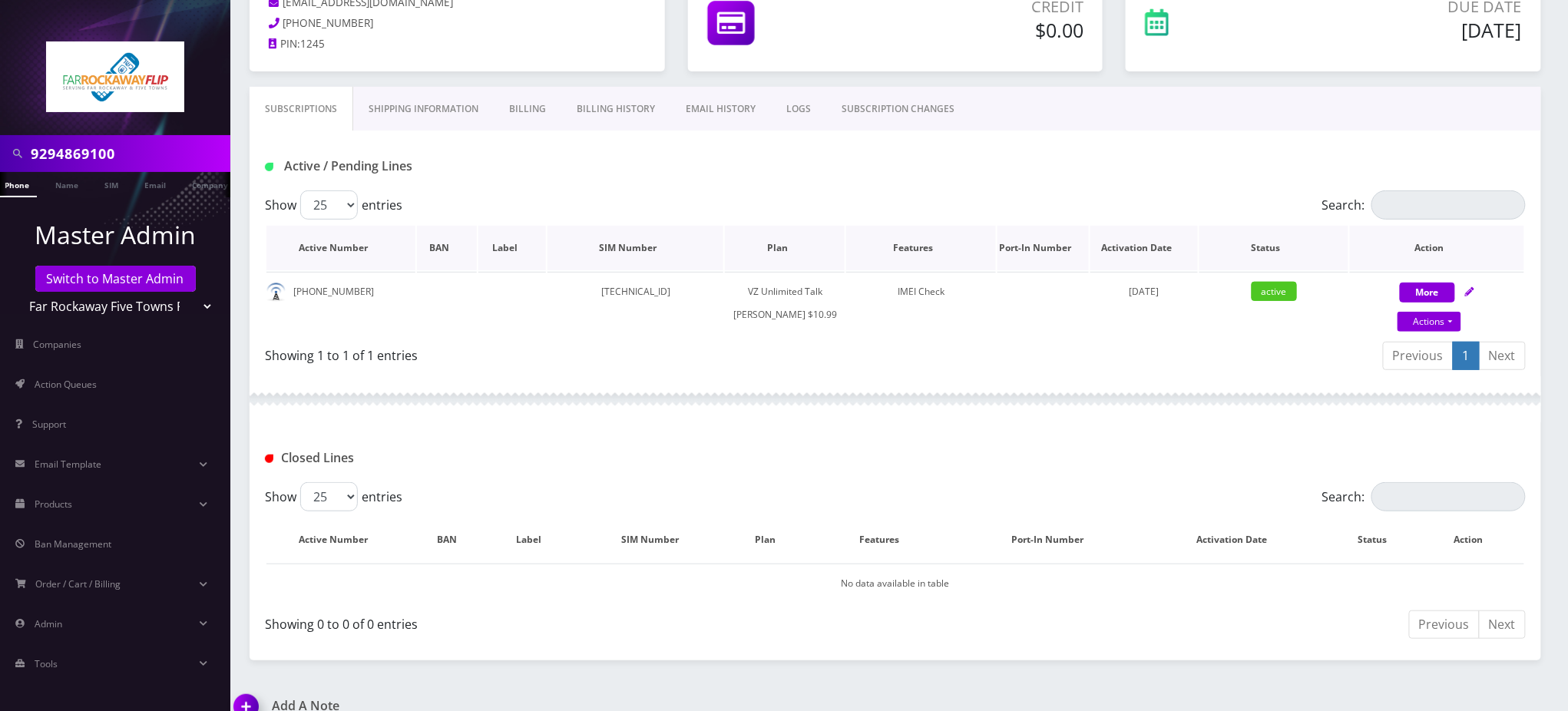
scroll to position [0, 0]
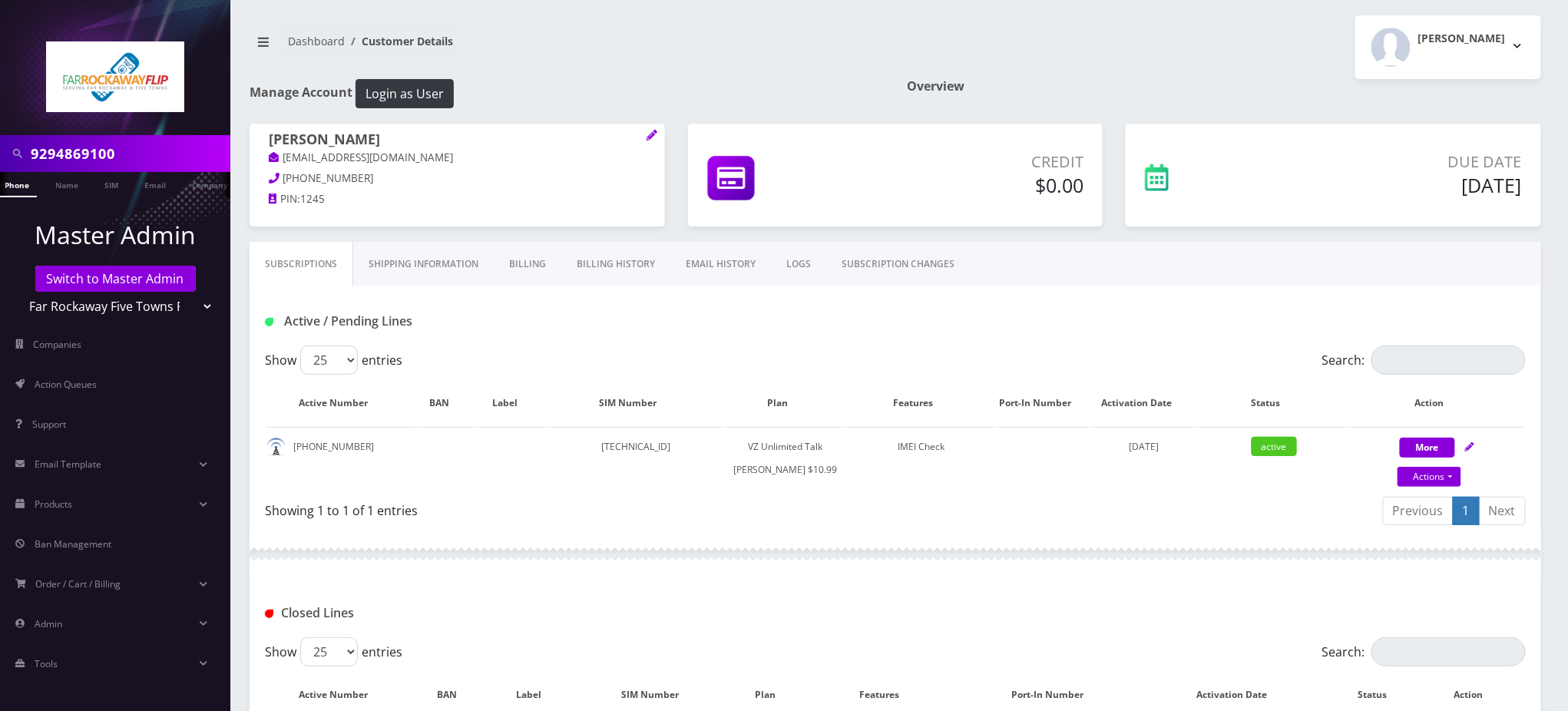
click at [705, 40] on nav "Dashboard Customer Details" at bounding box center [566, 47] width 634 height 44
